Goal: Task Accomplishment & Management: Use online tool/utility

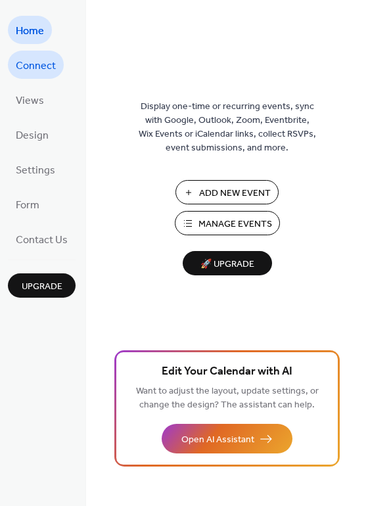
click at [32, 69] on span "Connect" at bounding box center [36, 66] width 40 height 20
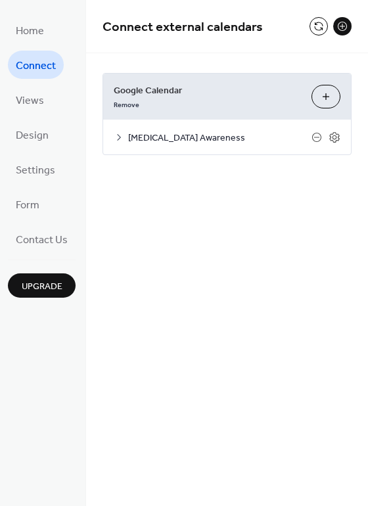
click at [114, 137] on icon at bounding box center [119, 137] width 11 height 11
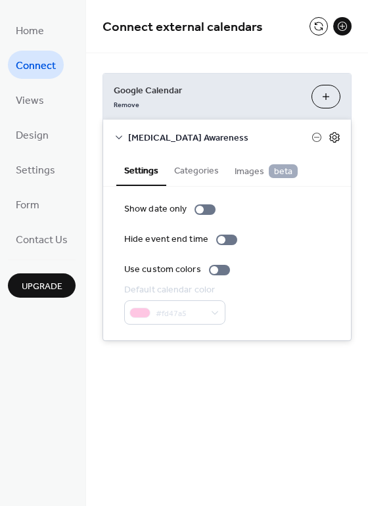
click at [332, 135] on icon at bounding box center [334, 137] width 12 height 12
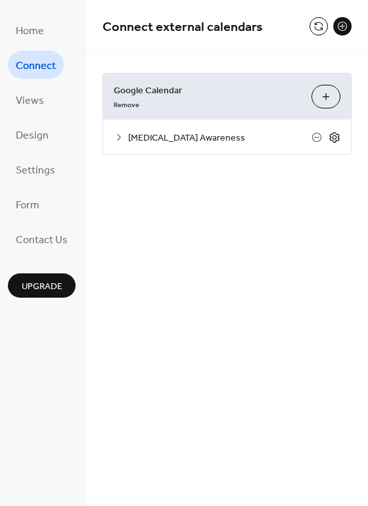
click at [334, 135] on icon at bounding box center [334, 137] width 5 height 5
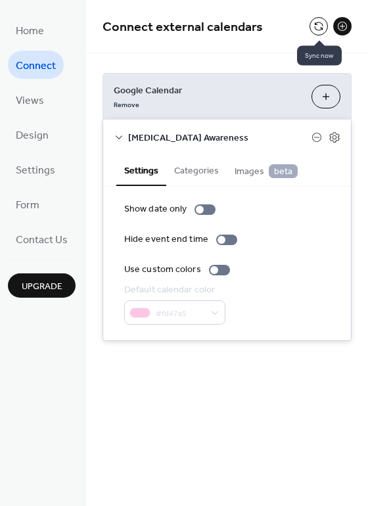
click at [321, 30] on button at bounding box center [318, 26] width 18 height 18
click at [148, 95] on span "Google Calendar" at bounding box center [207, 91] width 187 height 14
click at [332, 98] on button "Choose Calendars" at bounding box center [325, 97] width 29 height 24
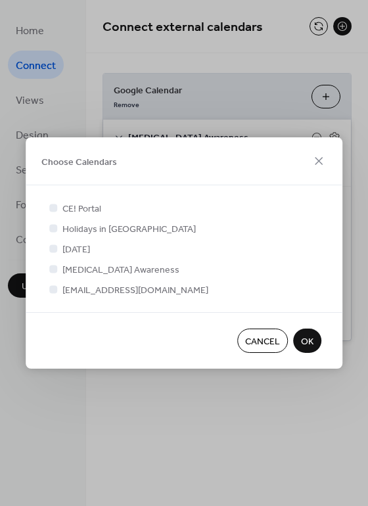
click at [308, 339] on span "OK" at bounding box center [307, 342] width 12 height 14
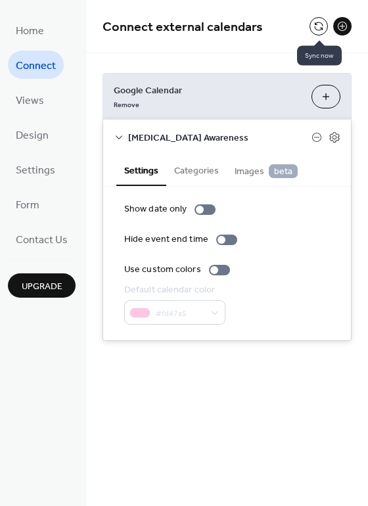
click at [312, 29] on button at bounding box center [318, 26] width 18 height 18
click at [328, 97] on button "Choose Calendars" at bounding box center [325, 97] width 29 height 24
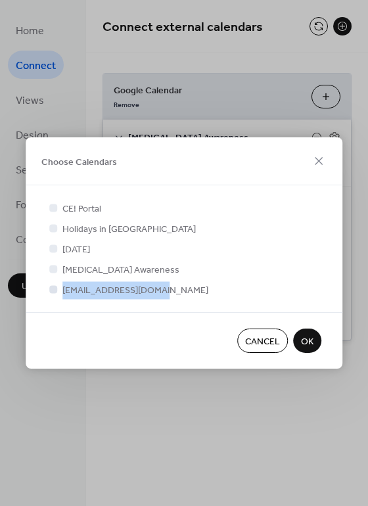
drag, startPoint x: 160, startPoint y: 288, endPoint x: 61, endPoint y: 288, distance: 98.5
click at [61, 288] on div "[EMAIL_ADDRESS][DOMAIN_NAME]" at bounding box center [184, 289] width 275 height 14
copy span "[EMAIL_ADDRESS][DOMAIN_NAME]"
click at [319, 161] on icon at bounding box center [319, 161] width 16 height 16
